Goal: Communication & Community: Answer question/provide support

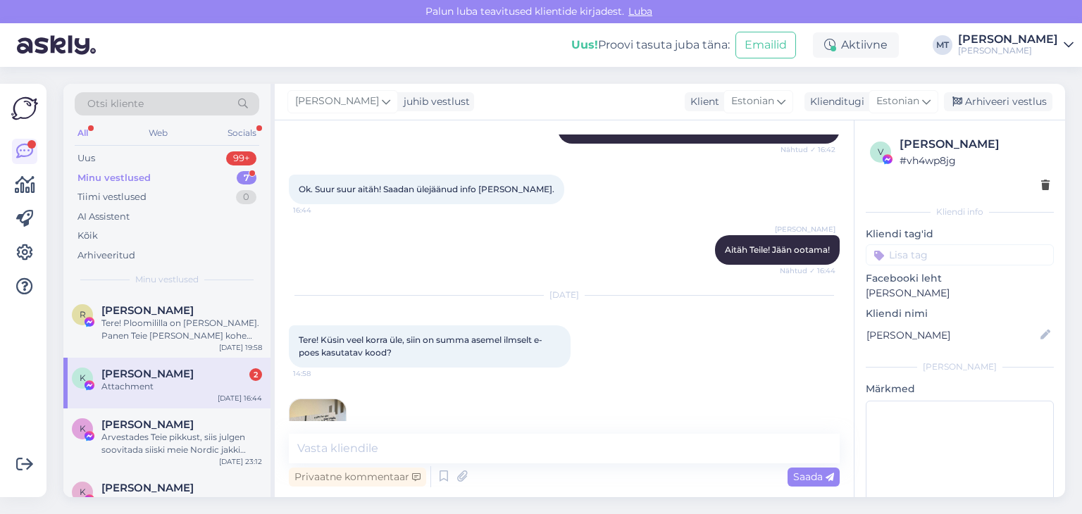
click at [110, 381] on div "Attachment" at bounding box center [181, 386] width 161 height 13
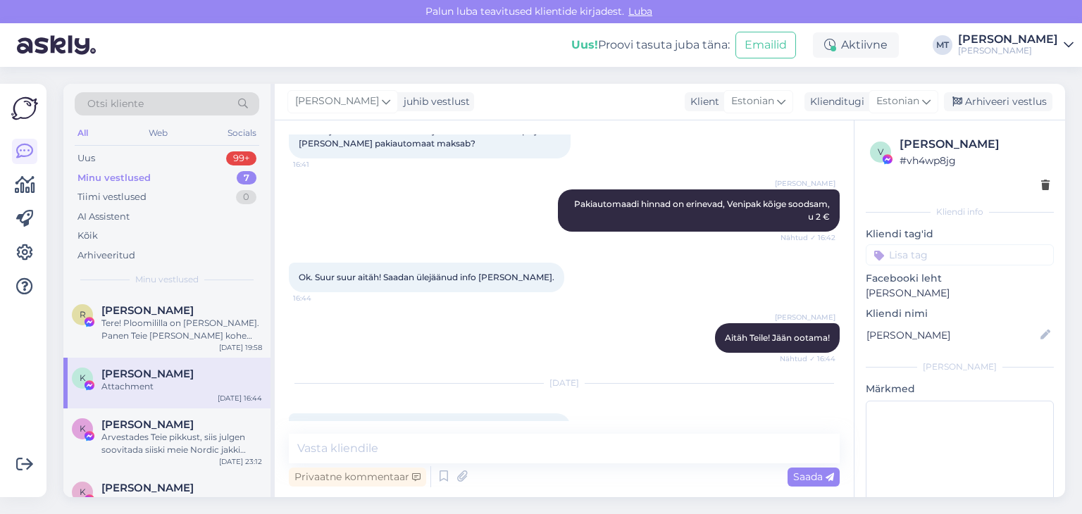
scroll to position [1703, 0]
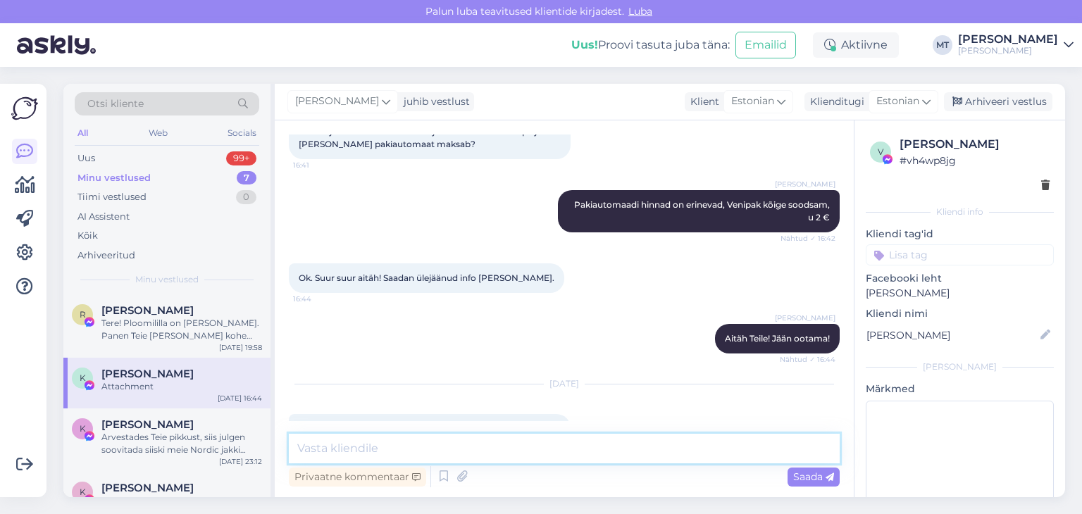
click at [330, 452] on textarea at bounding box center [564, 449] width 551 height 30
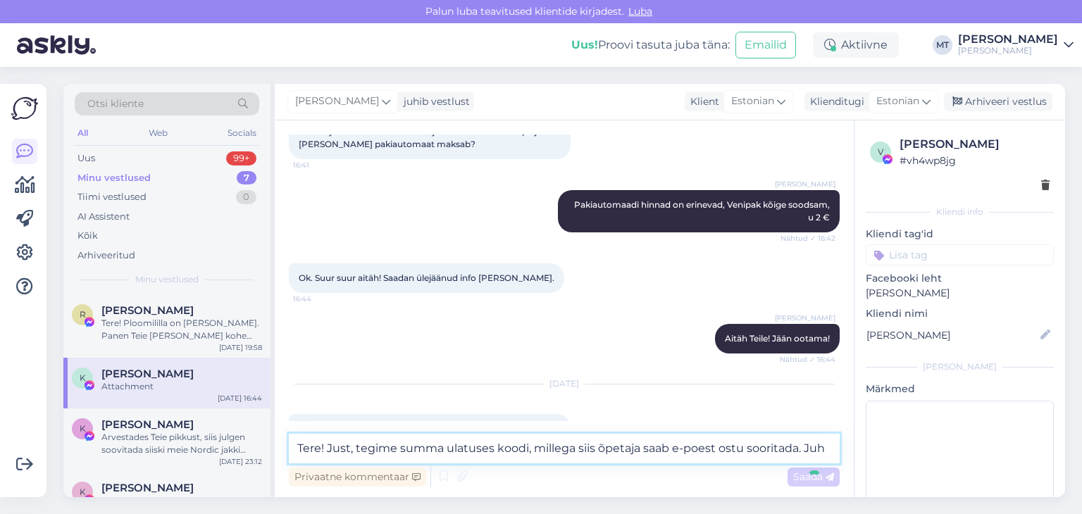
type textarea "Tere! Just, tegime summa ulatuses koodi, millega siis õpetaja saab e-poest ostu…"
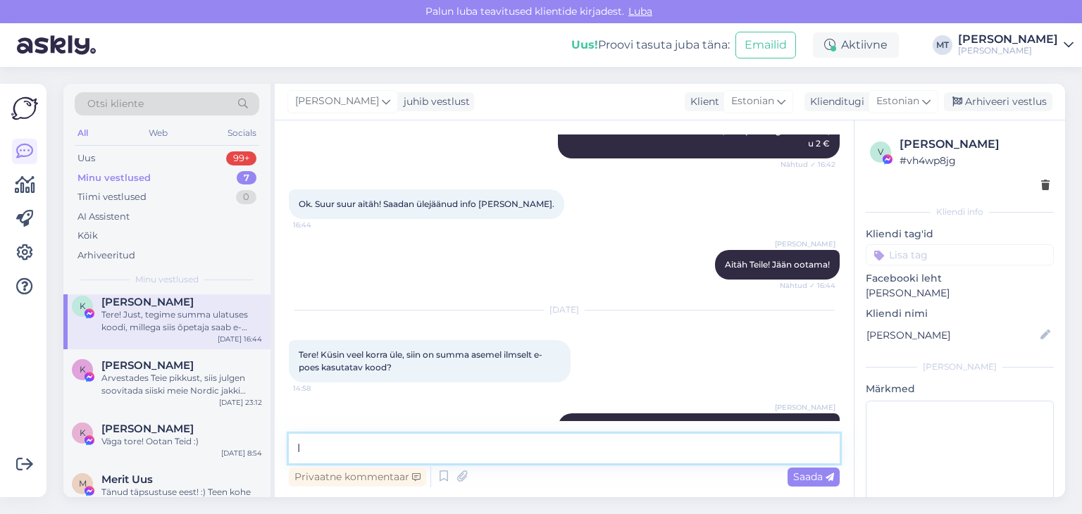
scroll to position [0, 0]
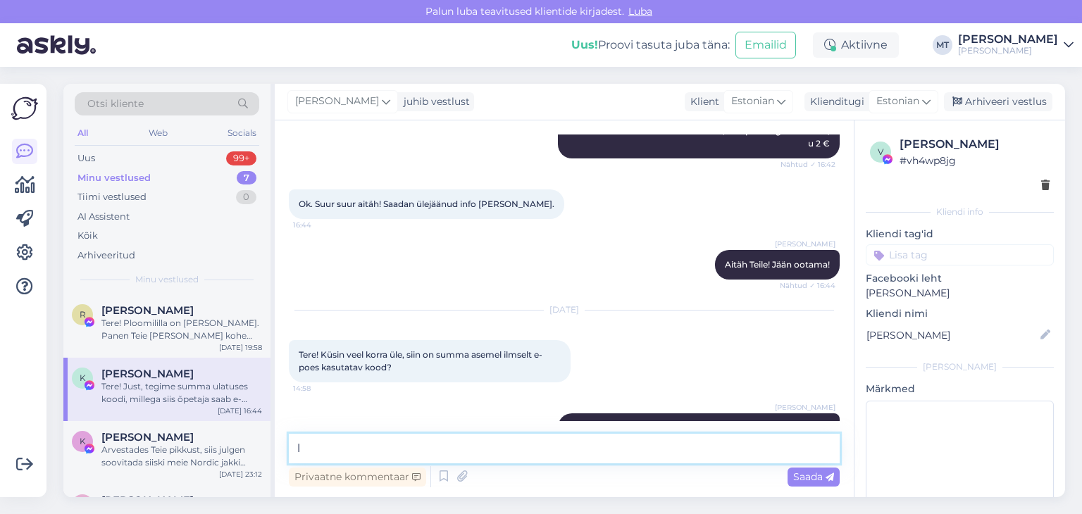
type textarea "l"
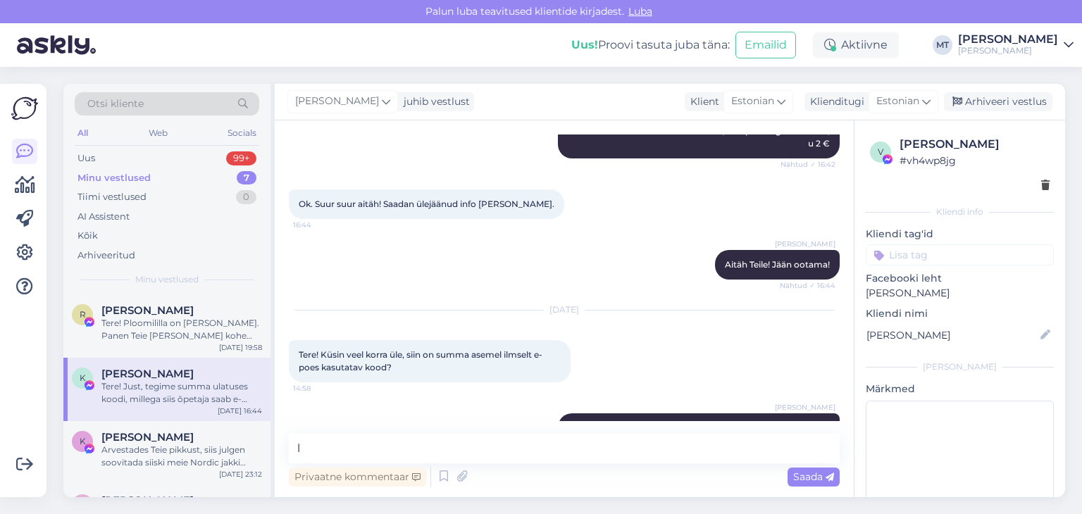
click at [150, 393] on div "Tere! Just, tegime summa ulatuses koodi, millega siis õpetaja saab e-poest ostu…" at bounding box center [181, 392] width 161 height 25
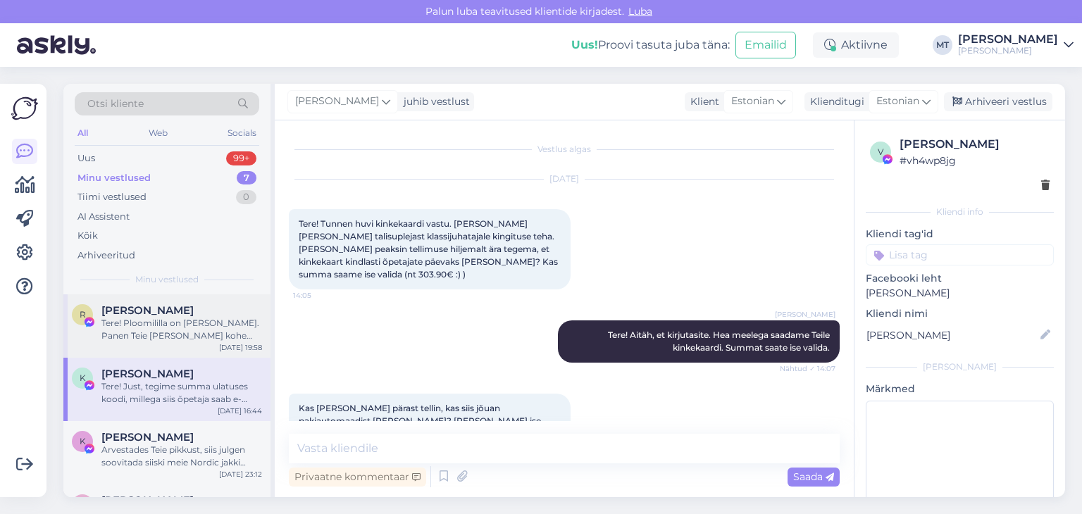
click at [151, 334] on div "Tere! Ploomililla on [PERSON_NAME]. Panen Teie [PERSON_NAME] kohe [PERSON_NAME]…" at bounding box center [181, 329] width 161 height 25
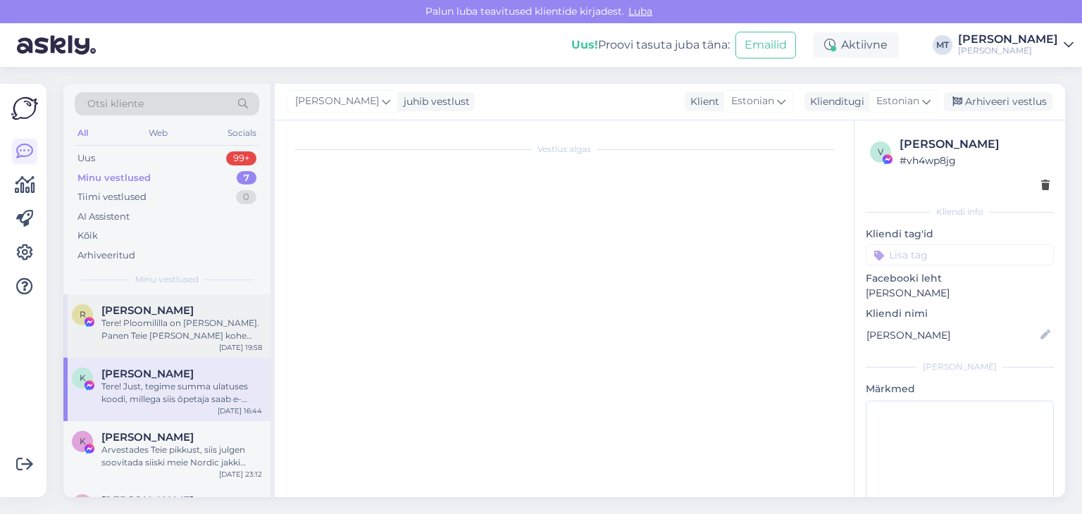
scroll to position [4417, 0]
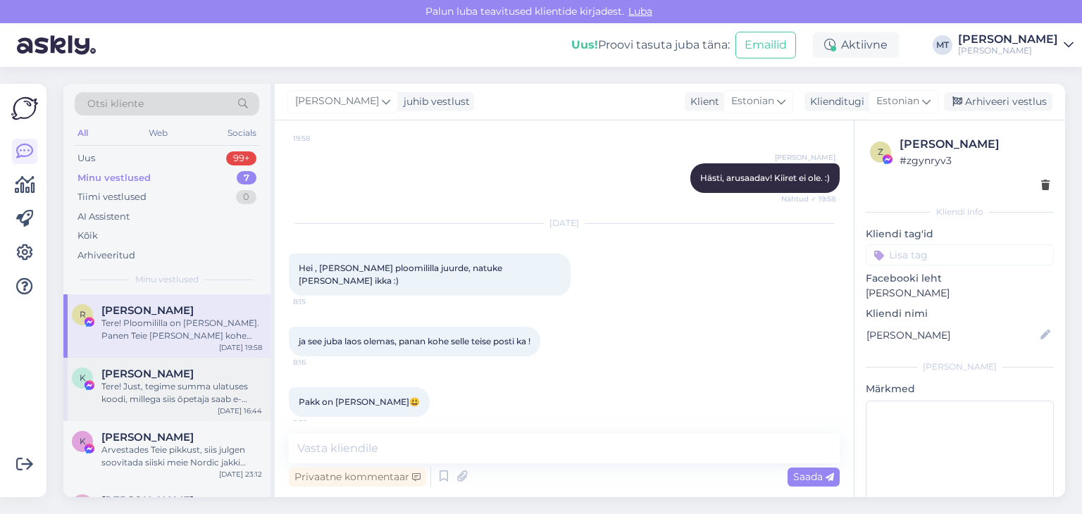
click at [161, 376] on span "[PERSON_NAME]" at bounding box center [147, 374] width 92 height 13
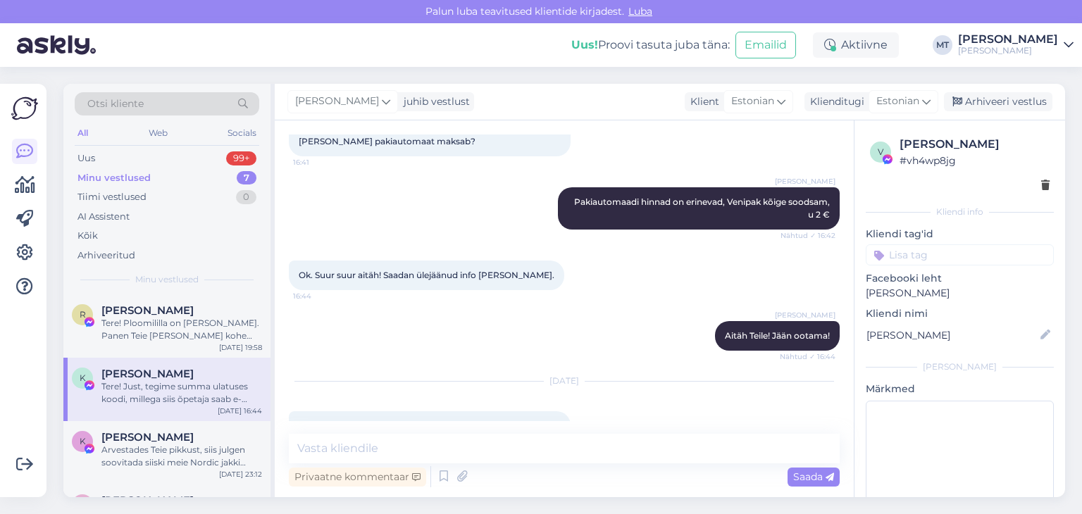
scroll to position [1777, 0]
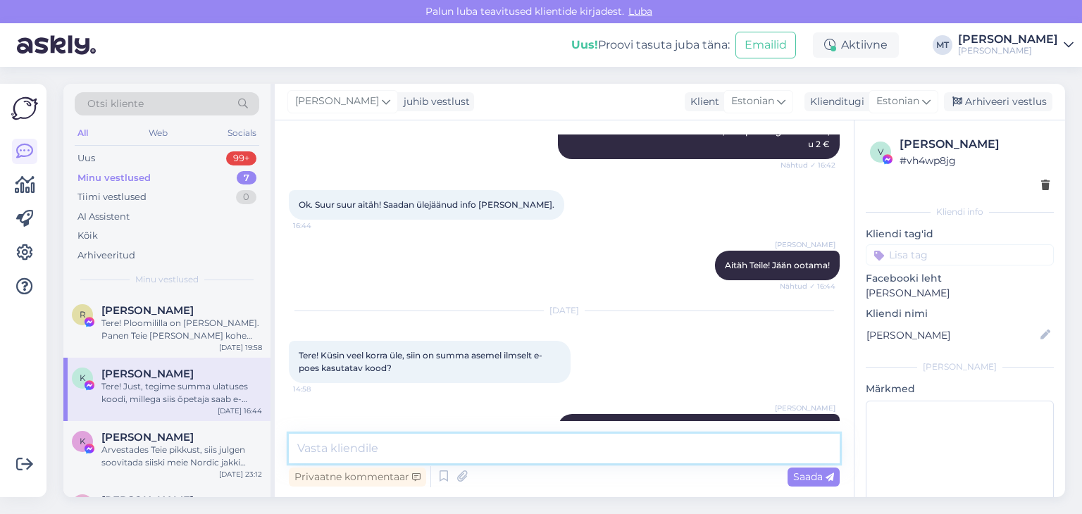
click at [361, 443] on textarea at bounding box center [564, 449] width 551 height 30
type textarea "[PERSON_NAME] õpetaja vajab abi, võib meile julgesti kirjutada."
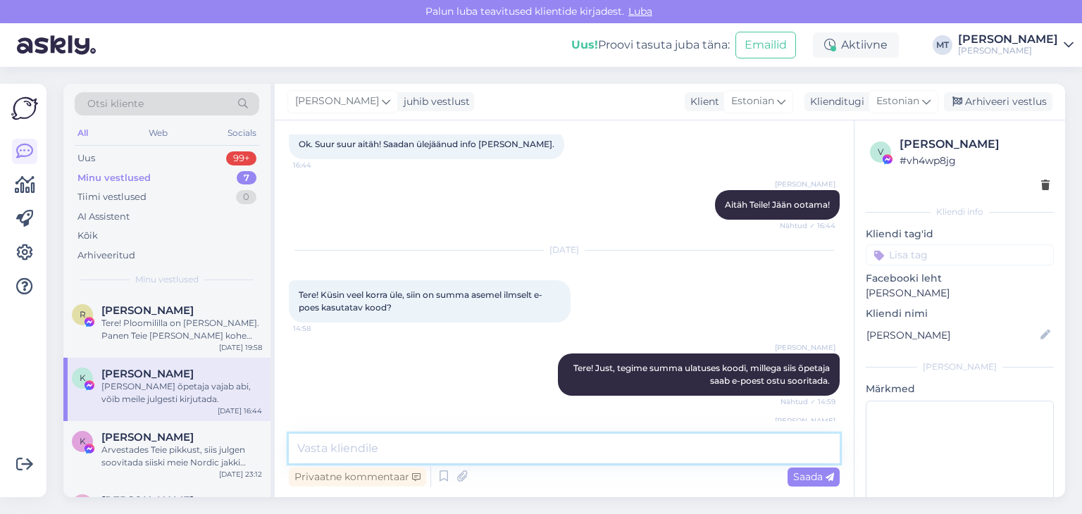
click at [325, 452] on textarea at bounding box center [564, 449] width 551 height 30
type textarea "Aitan hea meelega"
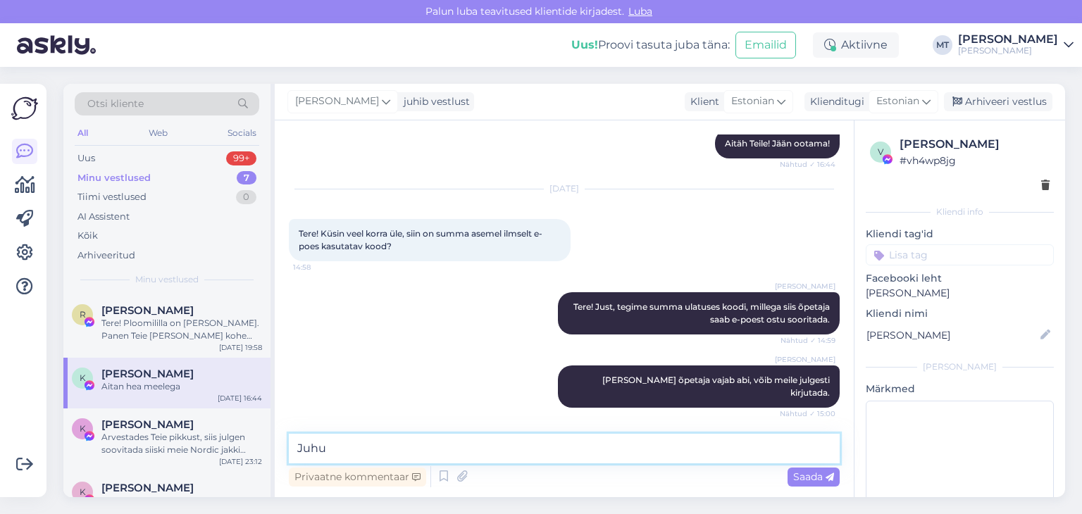
scroll to position [1972, 0]
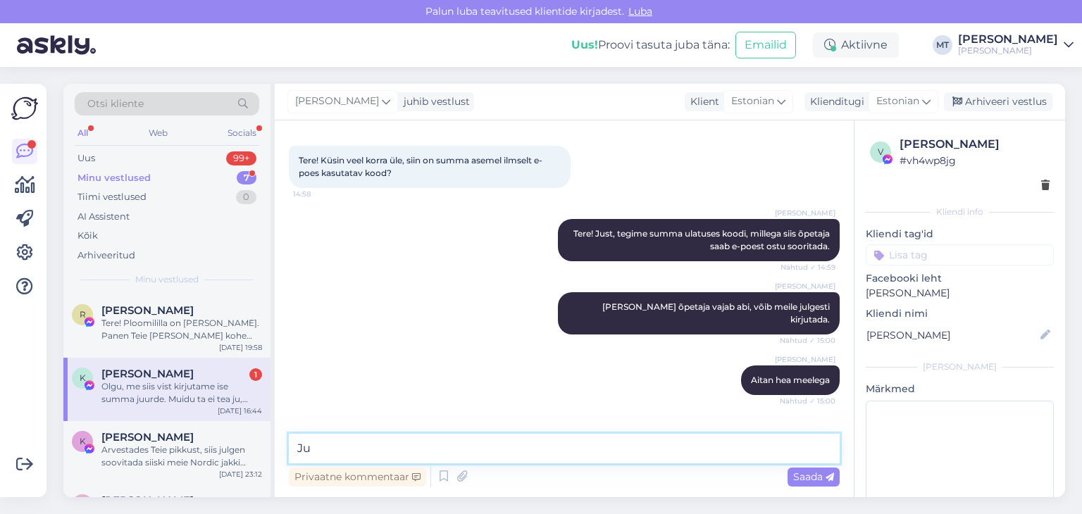
type textarea "J"
type textarea ":)"
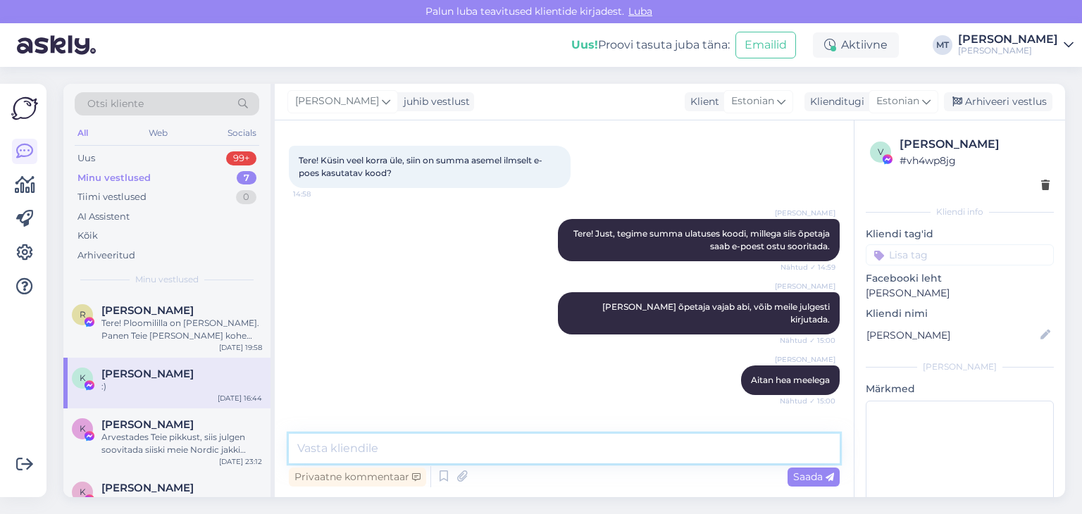
scroll to position [2032, 0]
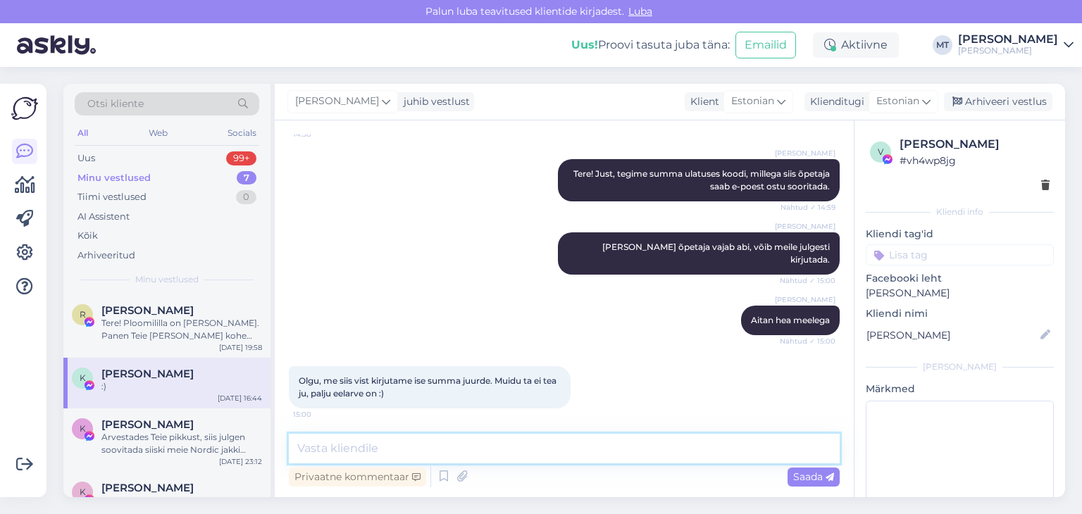
click at [323, 444] on textarea at bounding box center [564, 449] width 551 height 30
type textarea "H"
type textarea "Arusaadav! :)"
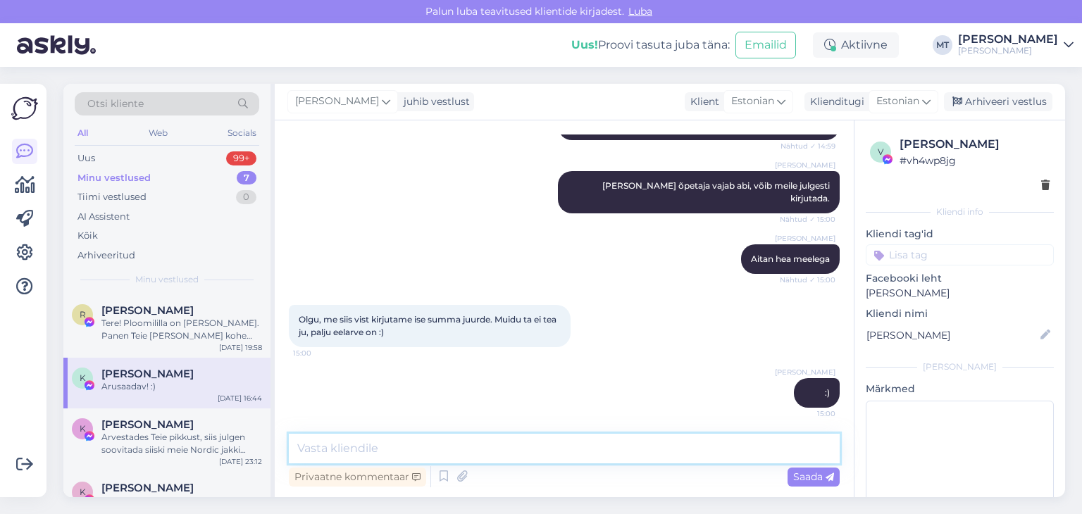
scroll to position [2092, 0]
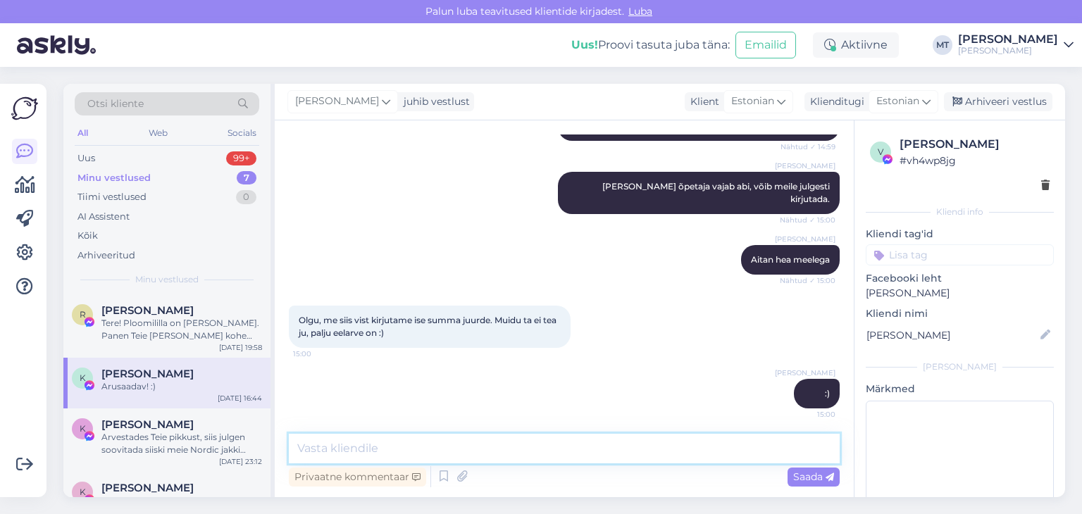
click at [327, 451] on textarea at bounding box center [564, 449] width 551 height 30
type textarea "T"
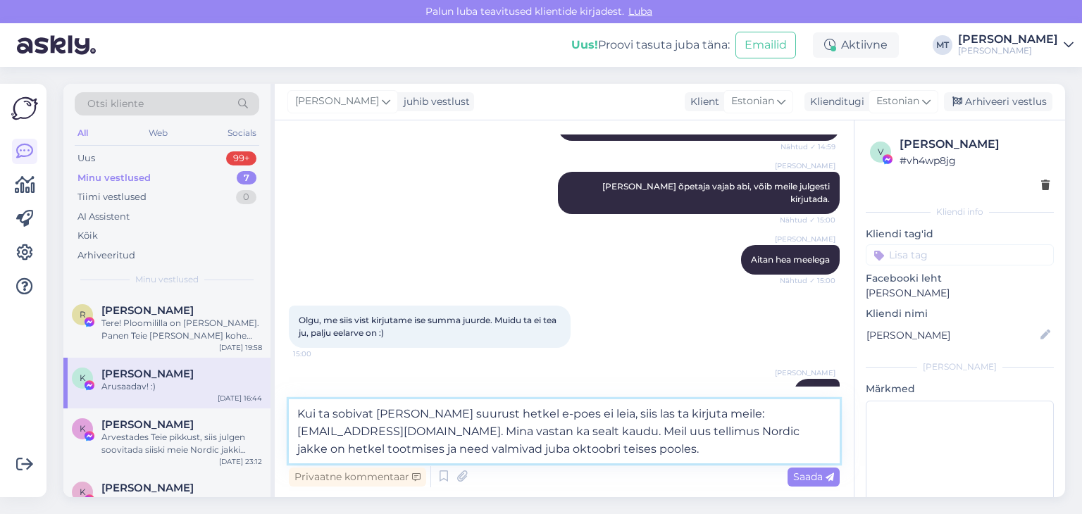
click at [538, 451] on textarea "Kui ta sobivat [PERSON_NAME] suurust hetkel e-poes ei leia, siis las ta kirjuta…" at bounding box center [564, 431] width 551 height 64
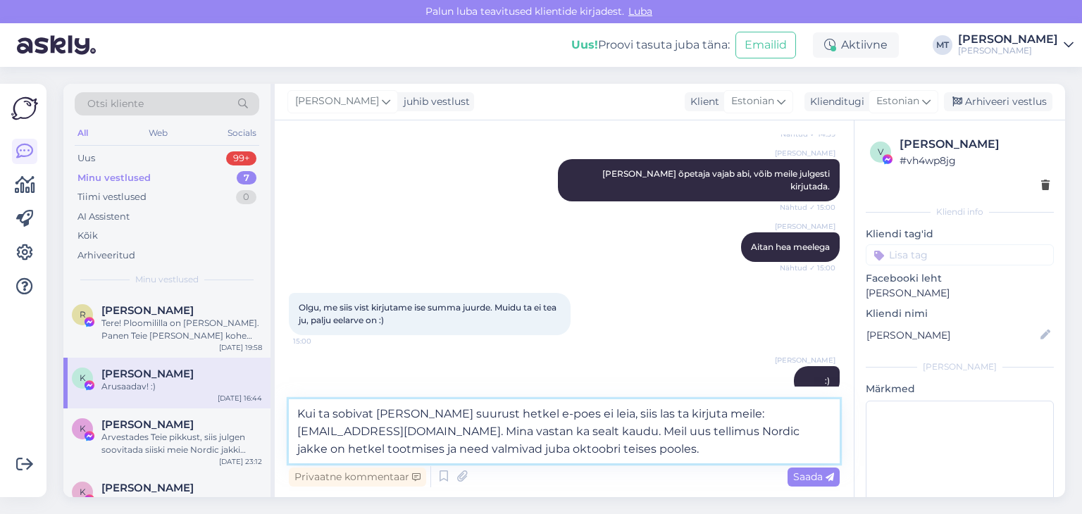
scroll to position [2127, 0]
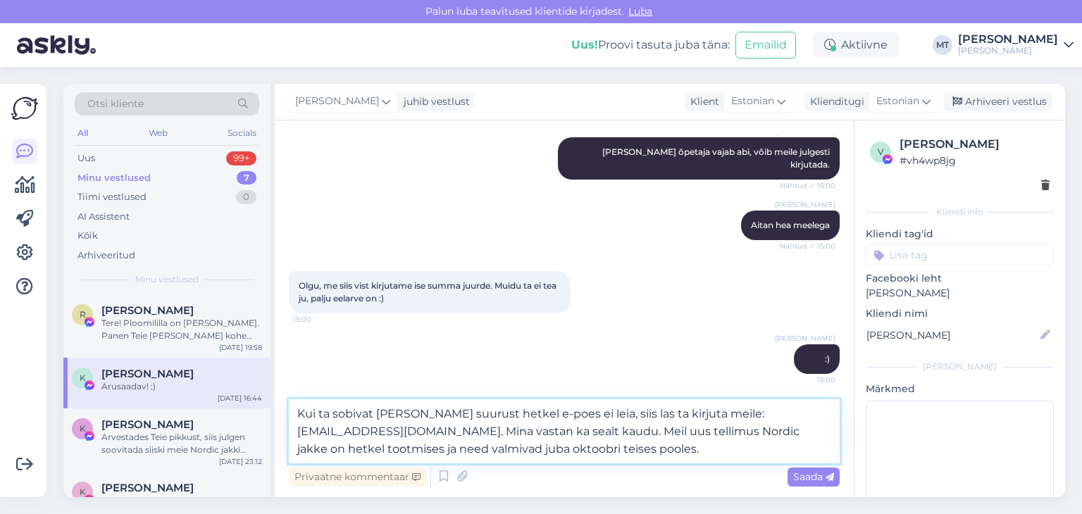
click at [772, 413] on textarea "Kui ta sobivat [PERSON_NAME] suurust hetkel e-poes ei leia, siis las ta kirjuta…" at bounding box center [564, 431] width 551 height 64
click at [506, 448] on textarea "Kui ta sobivat [PERSON_NAME] suurust hetkel e-poes ei leia, siis las ta kirjuta…" at bounding box center [564, 431] width 551 height 64
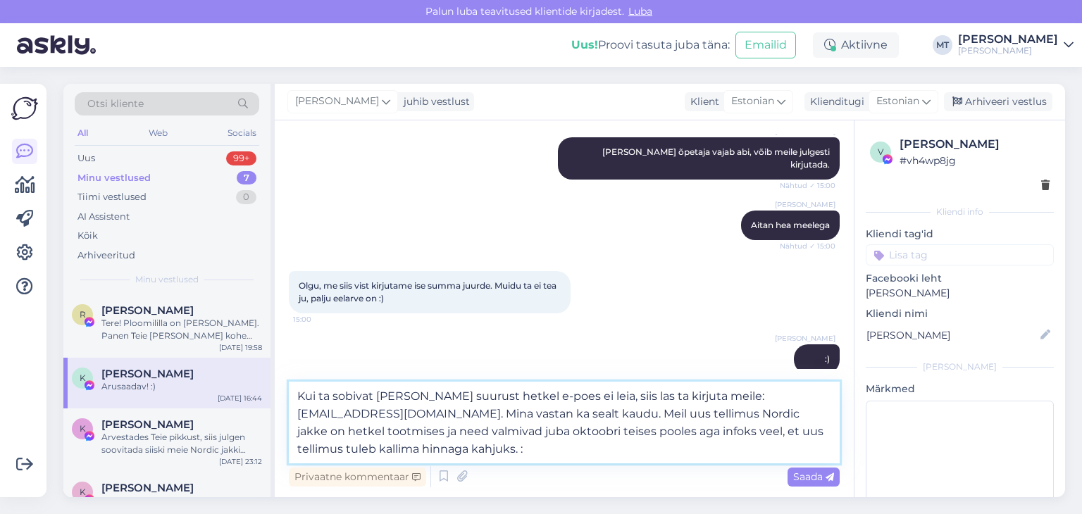
type textarea "Kui ta sobivat [PERSON_NAME] suurust hetkel e-poes ei leia, siis las ta kirjuta…"
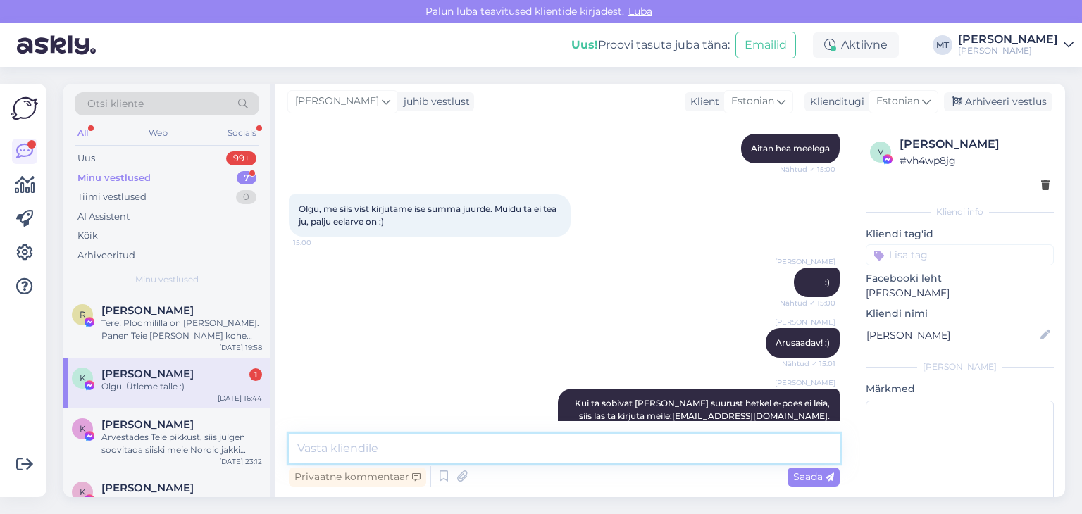
scroll to position [2265, 0]
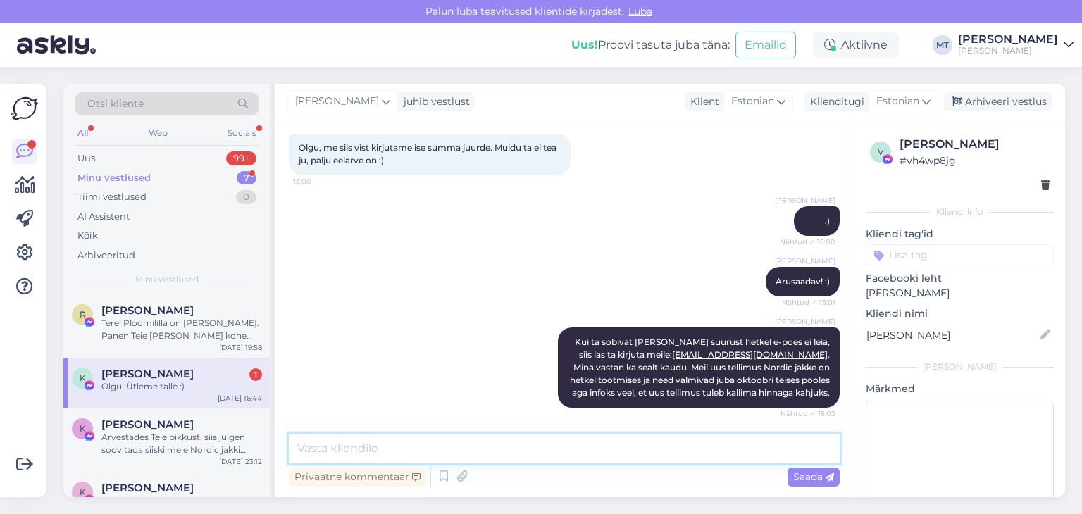
click at [363, 451] on textarea at bounding box center [564, 449] width 551 height 30
type textarea "Aitäh! :)"
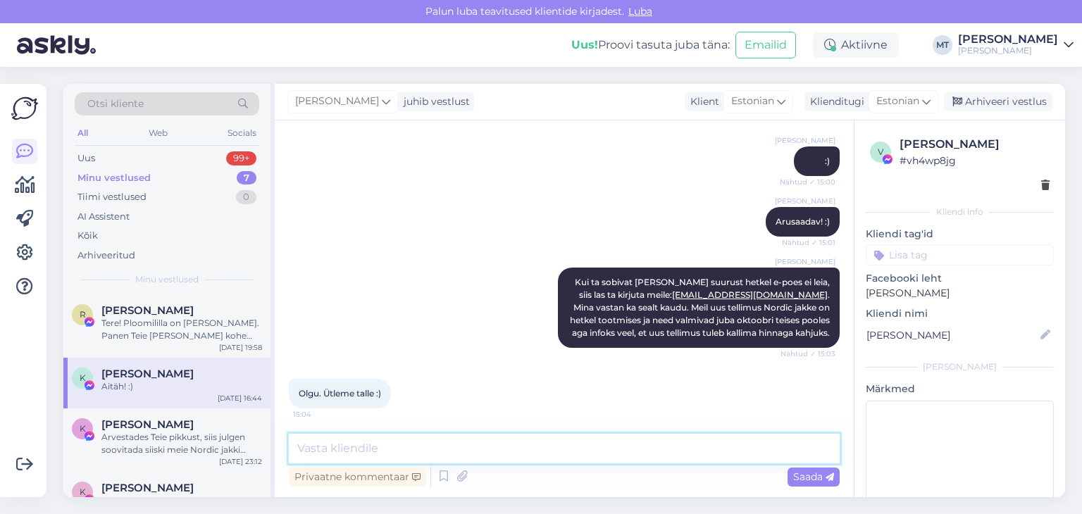
click at [356, 451] on textarea at bounding box center [564, 449] width 551 height 30
